Goal: Task Accomplishment & Management: Manage account settings

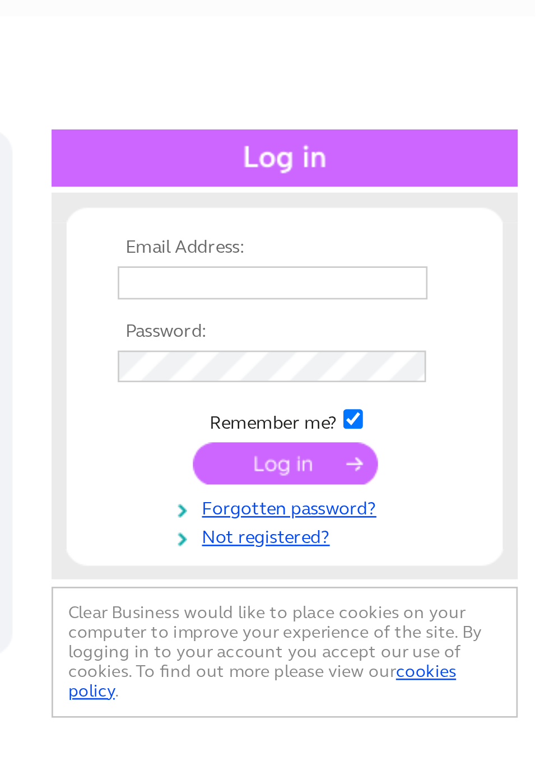
click at [482, 185] on input "text" at bounding box center [451, 183] width 115 height 12
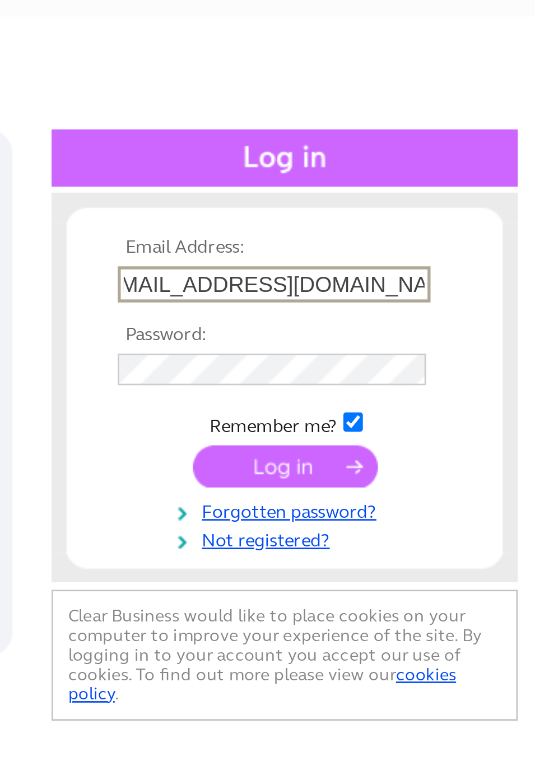
scroll to position [0, 12]
type input "Karenwilkinson11966@talktalk.net"
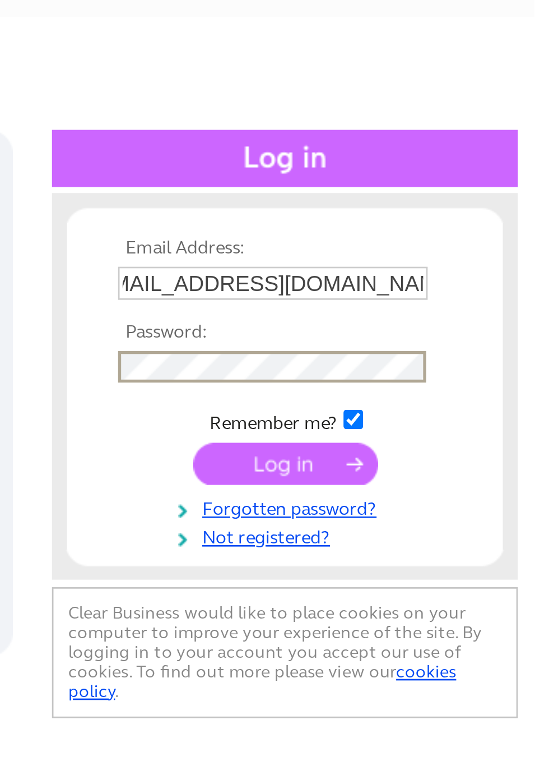
scroll to position [0, 0]
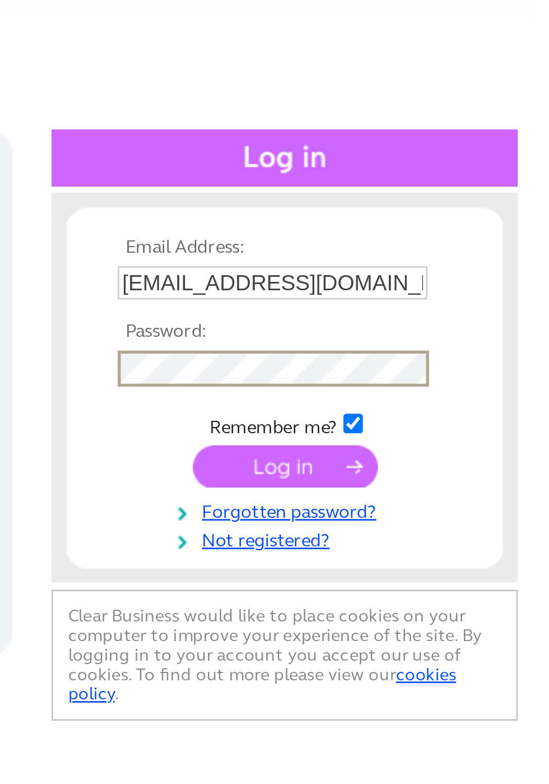
click at [469, 253] on input "submit" at bounding box center [456, 252] width 69 height 16
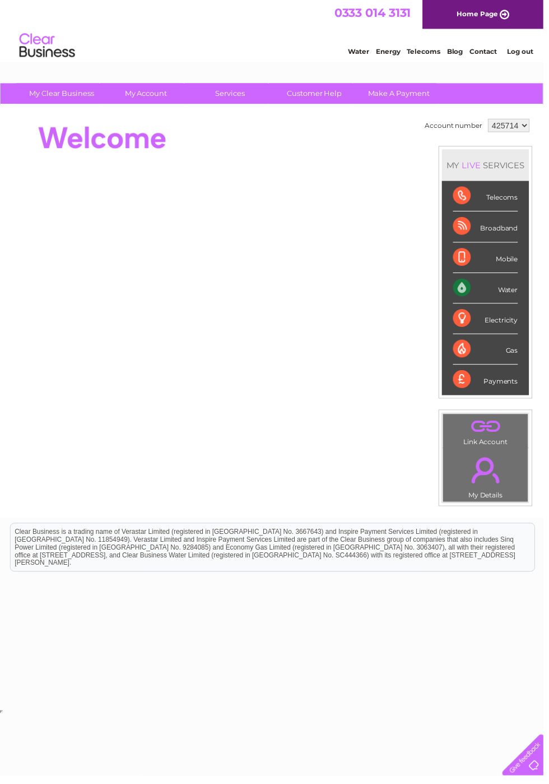
click at [154, 90] on link "My Account" at bounding box center [147, 94] width 92 height 21
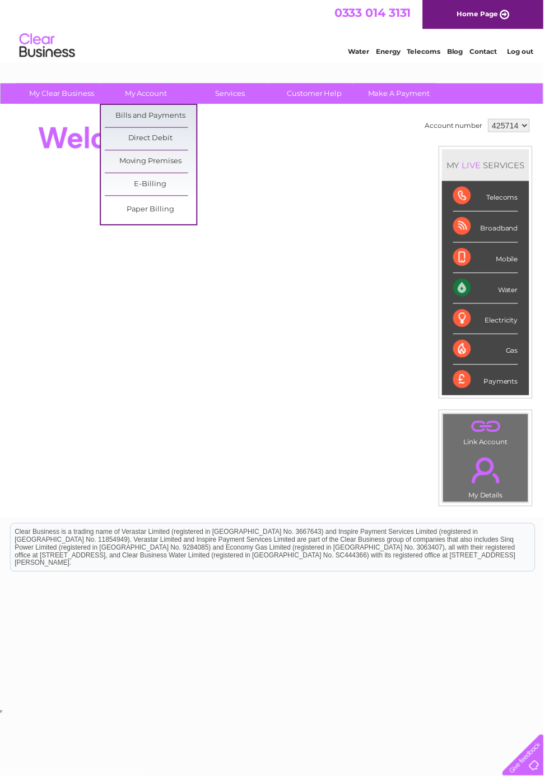
click at [178, 117] on link "Bills and Payments" at bounding box center [152, 117] width 92 height 22
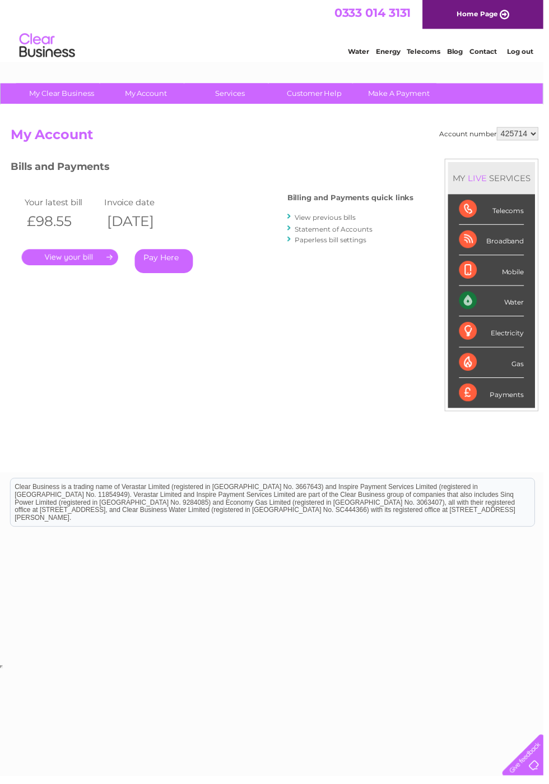
click at [77, 267] on link "." at bounding box center [71, 260] width 98 height 16
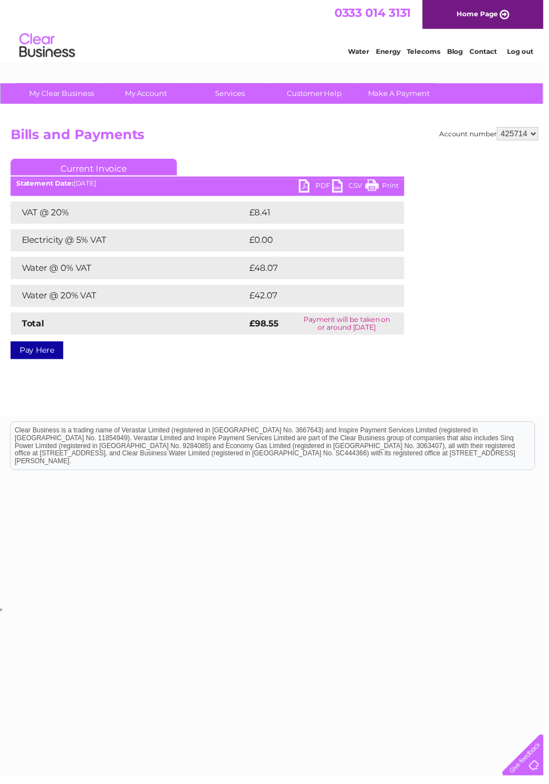
click at [325, 186] on link "PDF" at bounding box center [319, 189] width 34 height 16
click at [240, 92] on link "Services" at bounding box center [233, 94] width 92 height 21
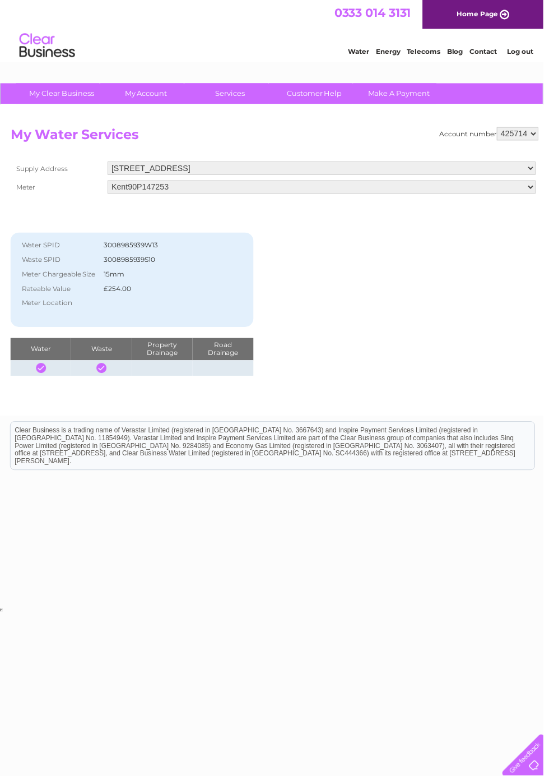
click at [237, 92] on link "Services" at bounding box center [233, 94] width 92 height 21
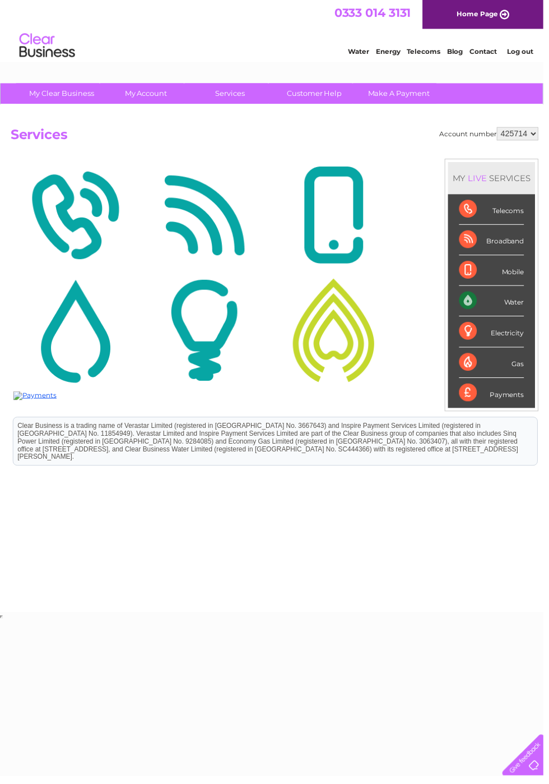
click at [114, 330] on img at bounding box center [75, 333] width 125 height 109
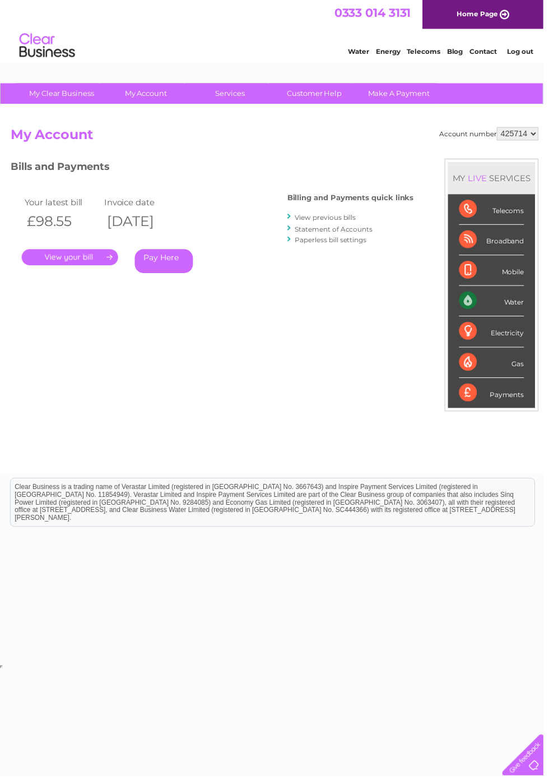
click at [497, 308] on div "Water" at bounding box center [497, 304] width 66 height 31
click at [526, 271] on div "Mobile" at bounding box center [497, 273] width 66 height 31
click at [535, 50] on link "Log out" at bounding box center [525, 52] width 26 height 8
click at [529, 52] on link "Log out" at bounding box center [525, 52] width 26 height 8
